Goal: Information Seeking & Learning: Learn about a topic

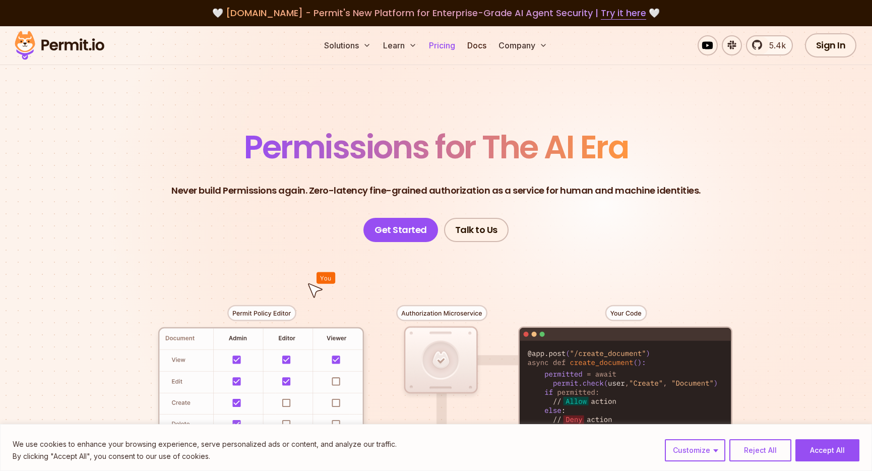
click at [455, 43] on link "Pricing" at bounding box center [442, 45] width 34 height 20
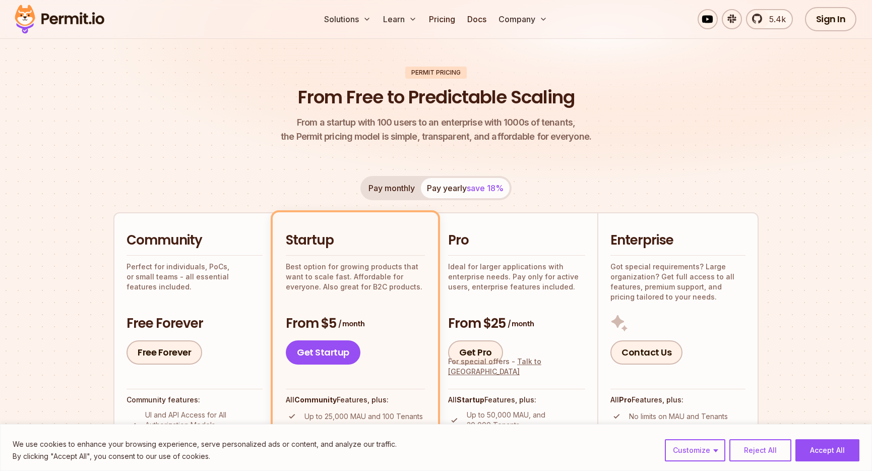
scroll to position [57, 0]
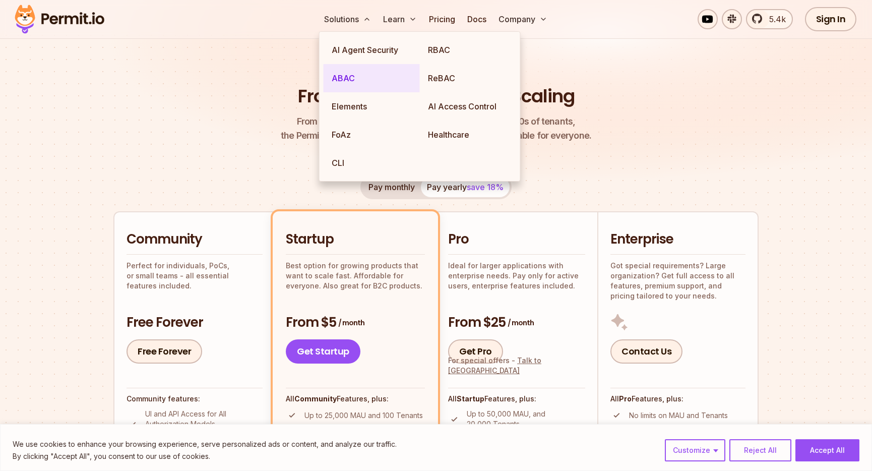
click at [348, 79] on link "ABAC" at bounding box center [371, 78] width 96 height 28
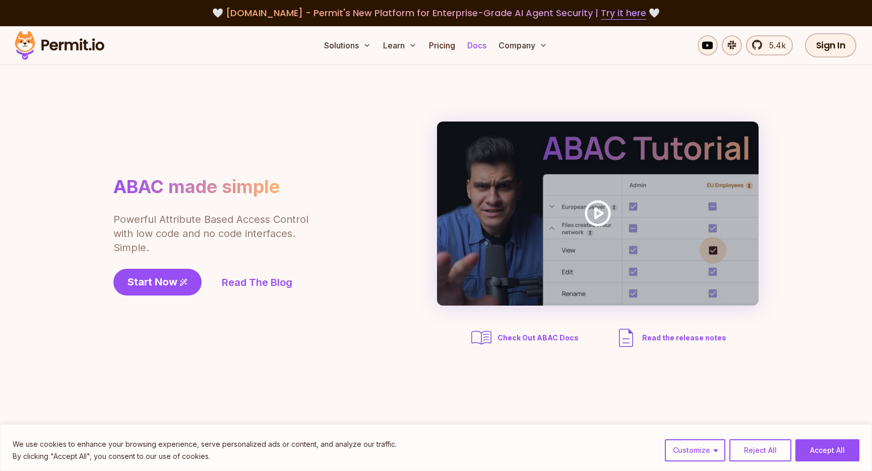
click at [482, 47] on link "Docs" at bounding box center [476, 45] width 27 height 20
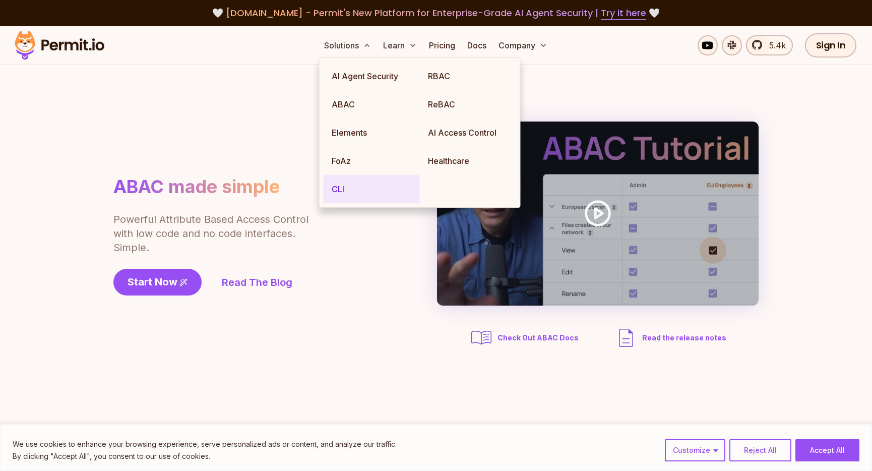
click at [342, 191] on link "CLI" at bounding box center [371, 189] width 96 height 28
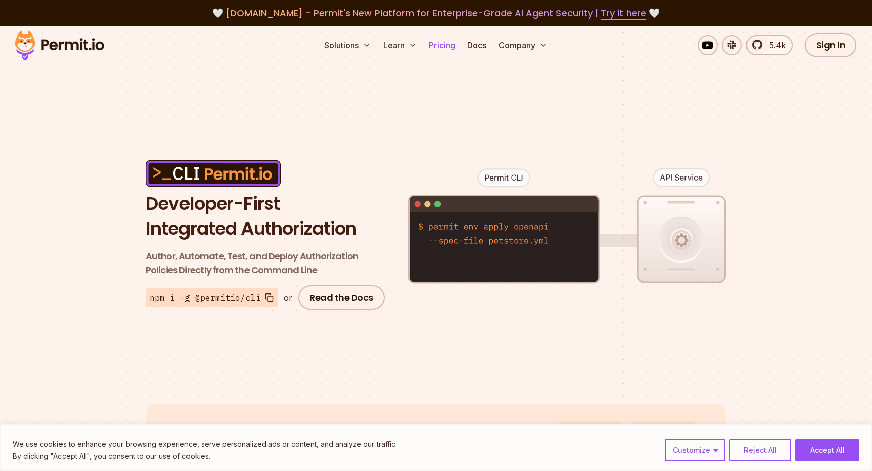
click at [445, 39] on link "Pricing" at bounding box center [442, 45] width 34 height 20
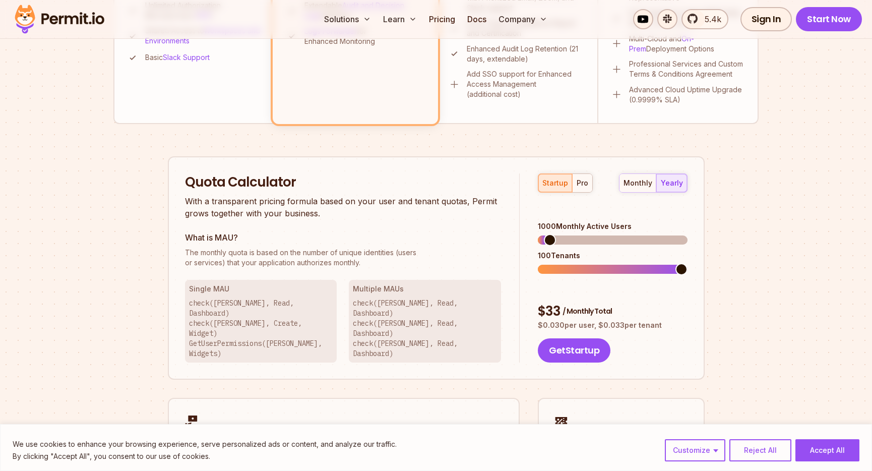
scroll to position [532, 0]
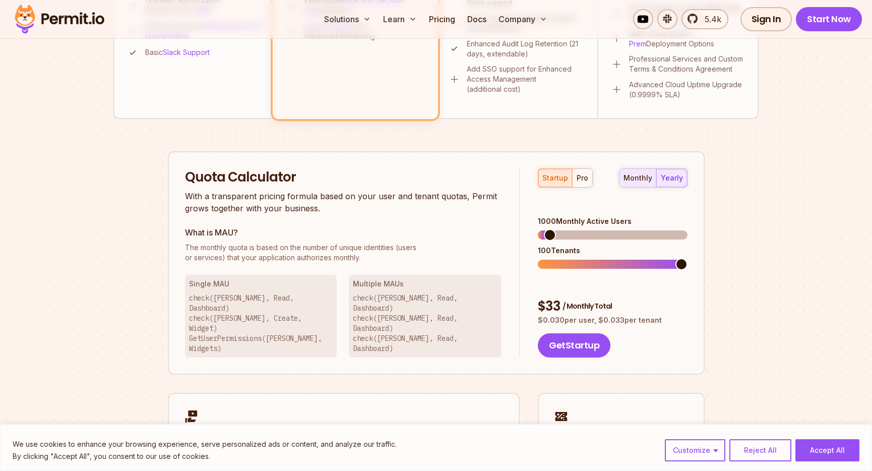
click at [636, 175] on div "monthly" at bounding box center [637, 178] width 29 height 10
click at [665, 173] on div "yearly" at bounding box center [672, 178] width 22 height 10
click at [582, 177] on div "pro" at bounding box center [582, 178] width 12 height 10
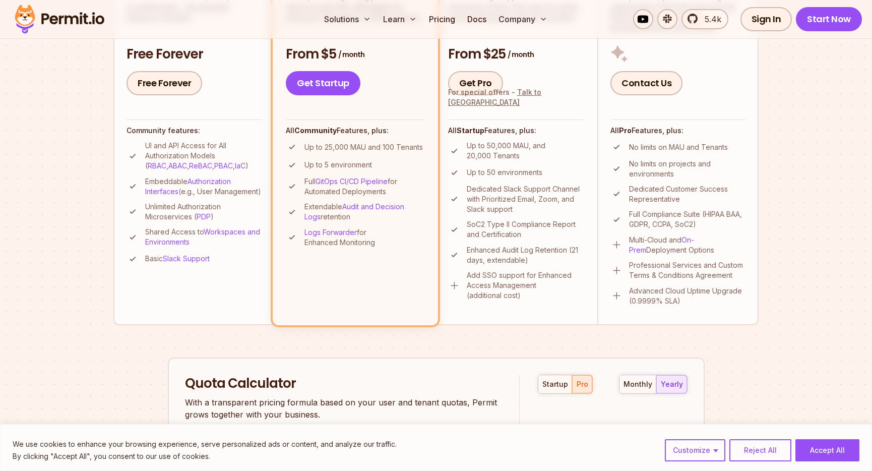
scroll to position [0, 0]
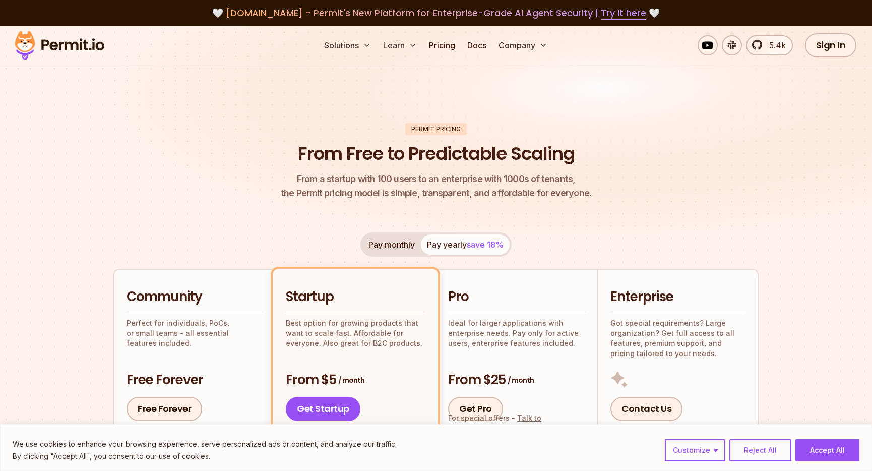
click at [549, 178] on span "From a startup with 100 users to an enterprise with 1000s of tenants," at bounding box center [436, 179] width 310 height 14
click at [610, 178] on header "Permit Pricing From Free to Predictable Scaling From a startup with 100 users t…" at bounding box center [435, 162] width 645 height 78
click at [472, 43] on link "Docs" at bounding box center [476, 45] width 27 height 20
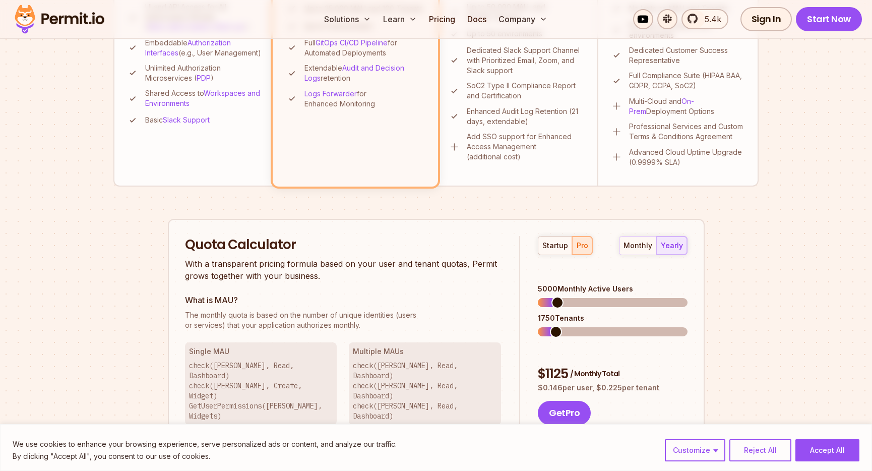
scroll to position [468, 0]
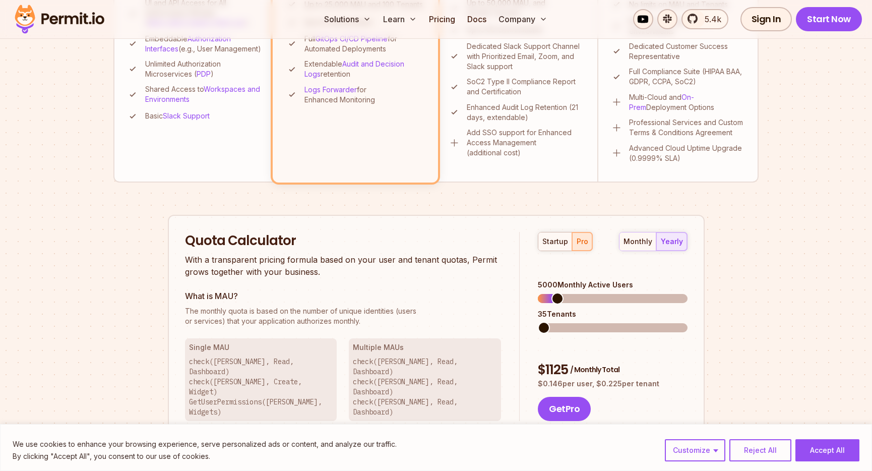
click at [520, 314] on div "startup pro monthly yearly 5000 Monthly Active Users 35 Tenants $ 1125 / Monthl…" at bounding box center [602, 326] width 167 height 189
click at [538, 321] on span at bounding box center [544, 327] width 12 height 12
click at [539, 292] on span at bounding box center [545, 298] width 12 height 12
click at [538, 321] on span at bounding box center [544, 327] width 12 height 12
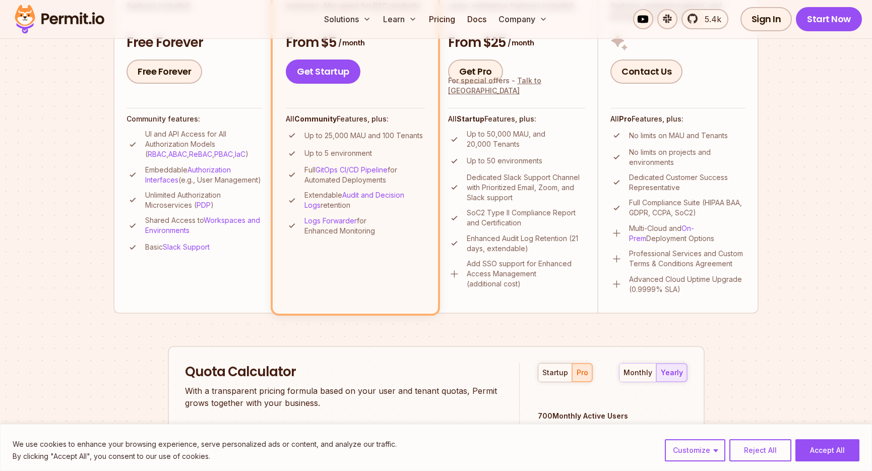
scroll to position [338, 0]
click at [555, 368] on div "startup" at bounding box center [555, 372] width 26 height 10
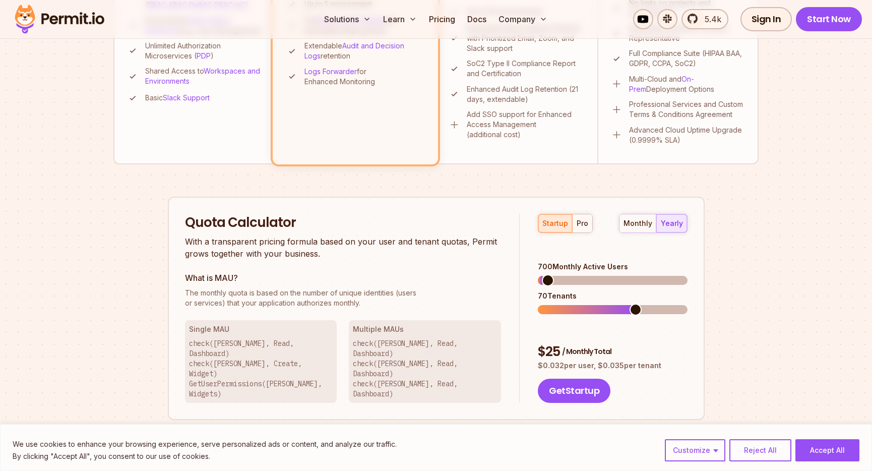
scroll to position [485, 0]
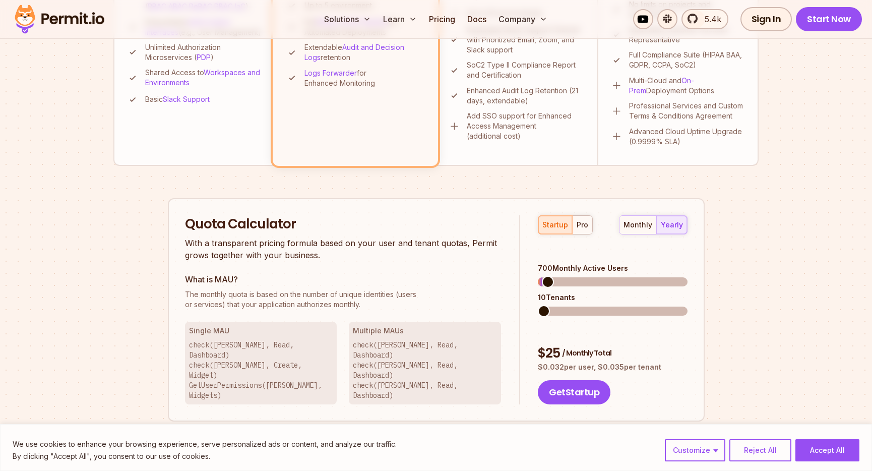
click at [538, 305] on span at bounding box center [544, 311] width 12 height 12
click at [687, 305] on span at bounding box center [681, 311] width 12 height 12
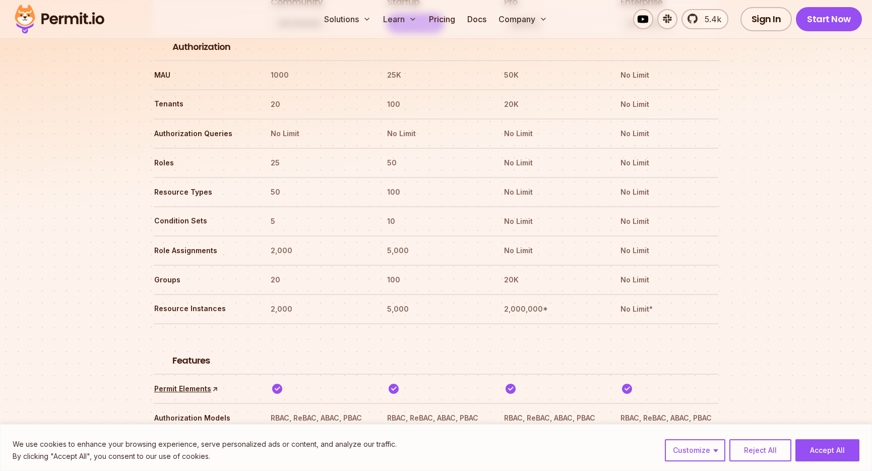
scroll to position [1254, 0]
drag, startPoint x: 505, startPoint y: 189, endPoint x: 551, endPoint y: 189, distance: 46.4
click at [551, 213] on th "No Limit" at bounding box center [552, 221] width 98 height 16
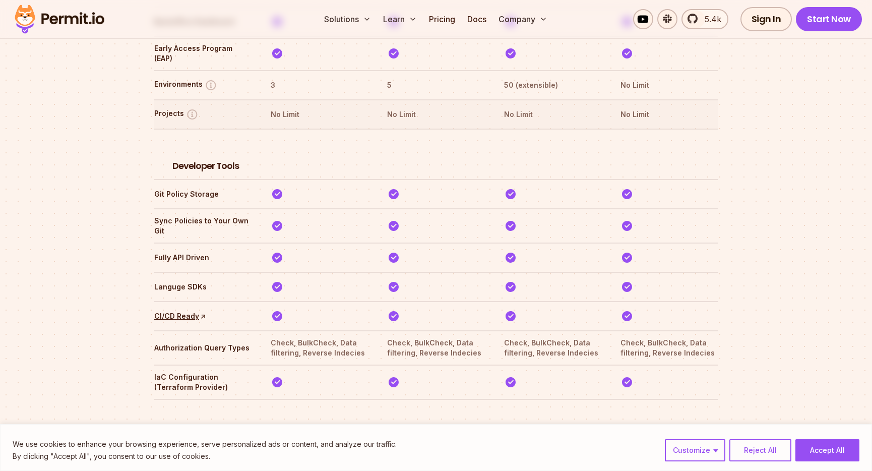
scroll to position [1767, 0]
click at [831, 443] on button "Accept All" at bounding box center [827, 450] width 64 height 22
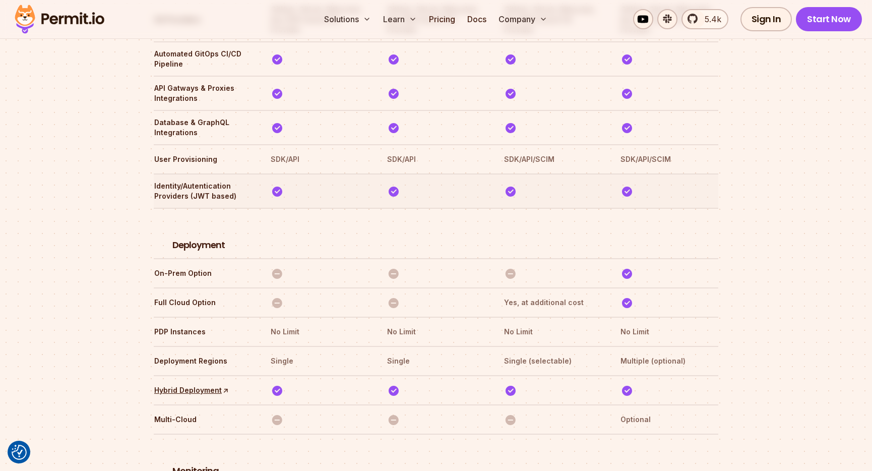
scroll to position [2222, 0]
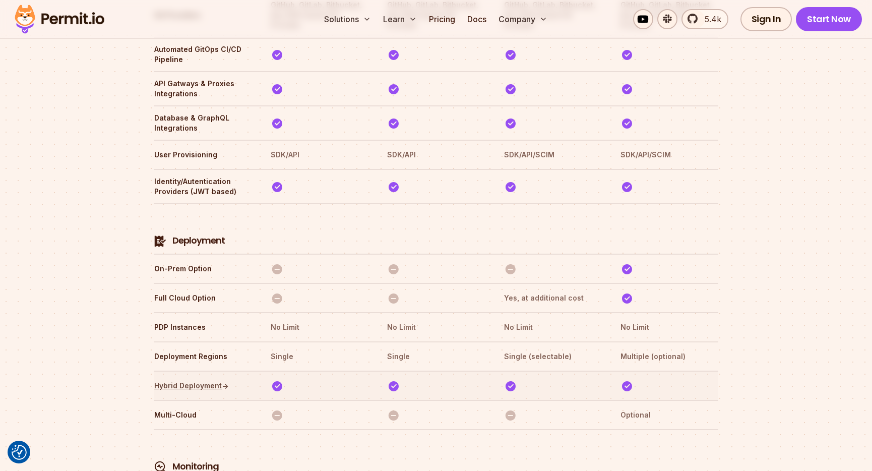
click at [208, 380] on link "Hybrid Deployment ↑" at bounding box center [191, 385] width 75 height 10
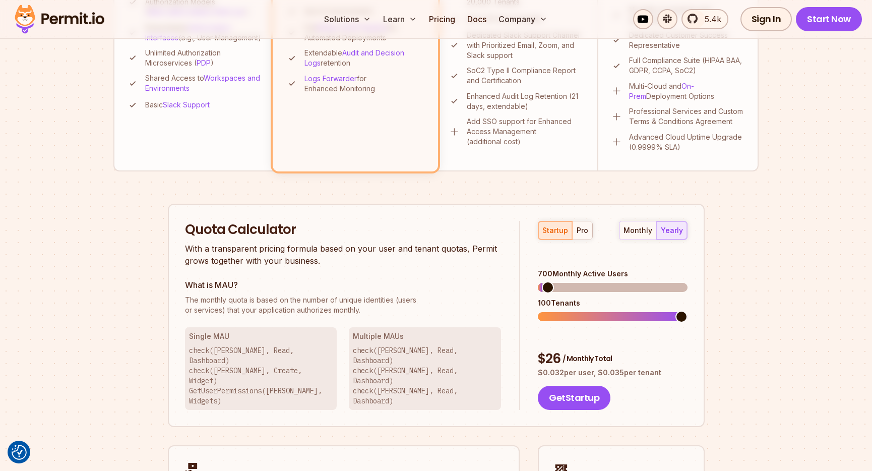
scroll to position [0, 0]
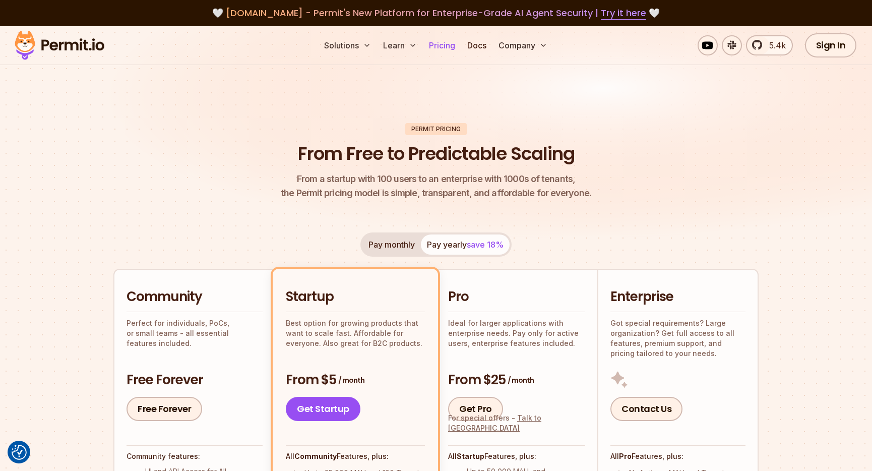
click at [445, 48] on link "Pricing" at bounding box center [442, 45] width 34 height 20
click at [479, 45] on link "Docs" at bounding box center [476, 45] width 27 height 20
